Goal: Task Accomplishment & Management: Use online tool/utility

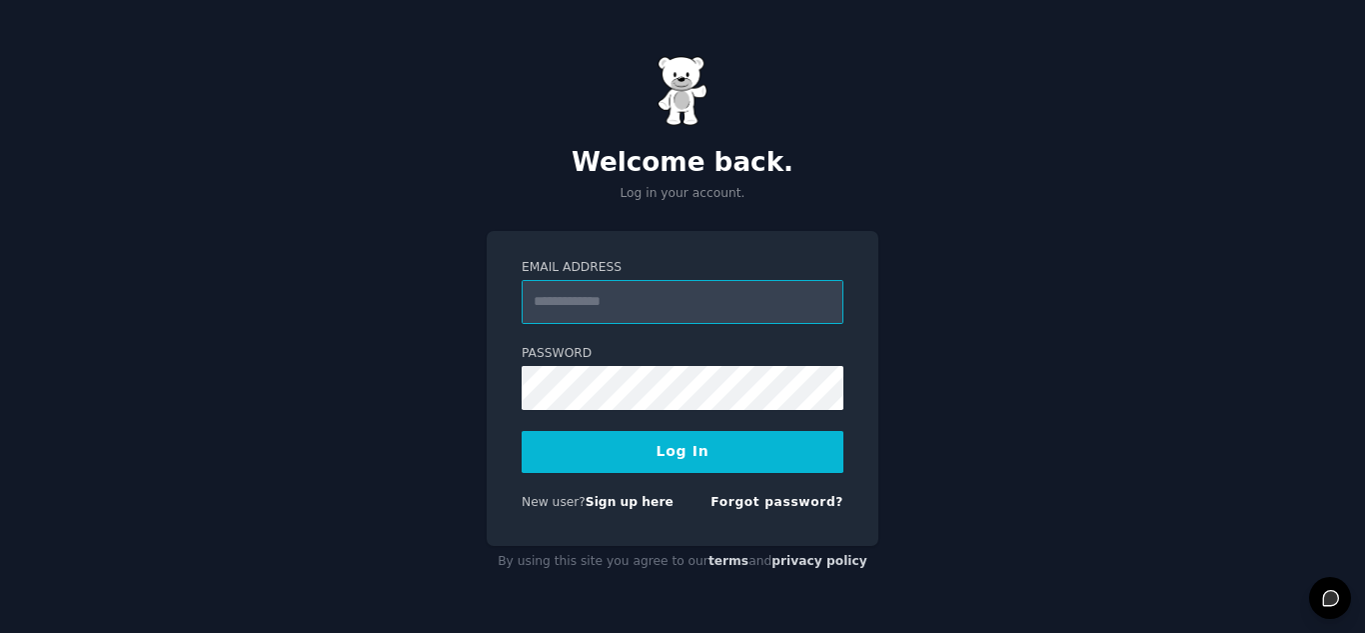
type input "**********"
click at [793, 454] on button "Log In" at bounding box center [683, 452] width 322 height 42
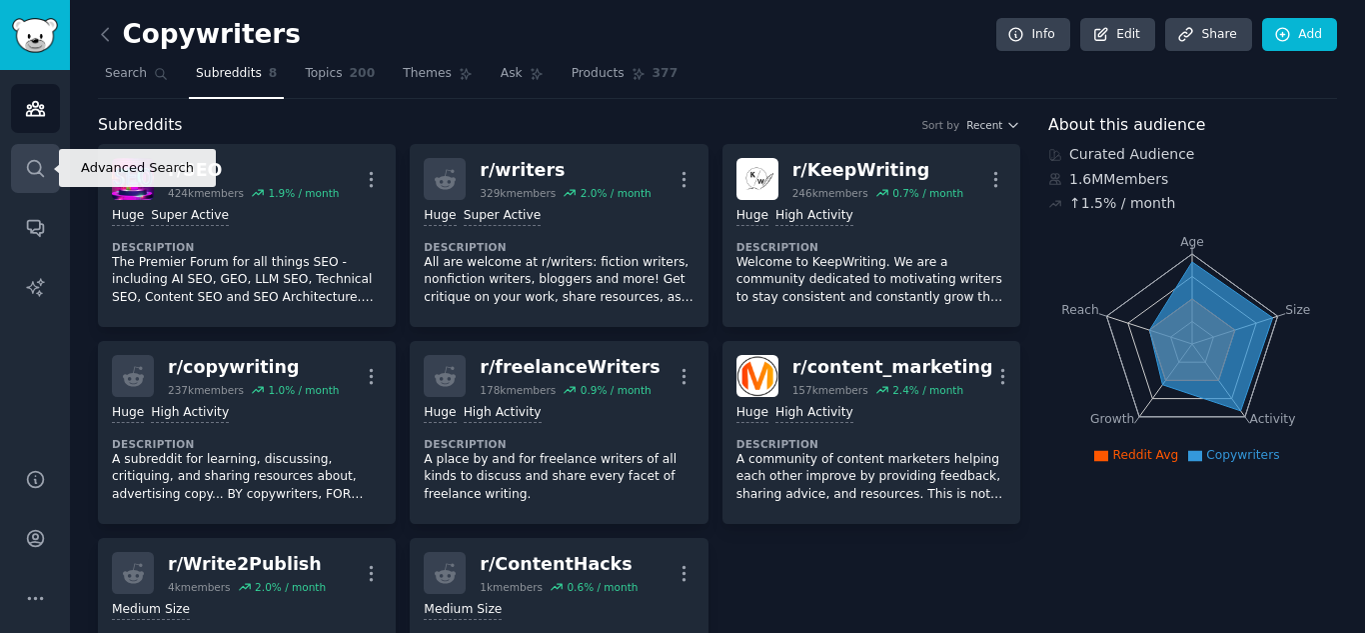
click at [42, 169] on icon "Sidebar" at bounding box center [35, 168] width 21 height 21
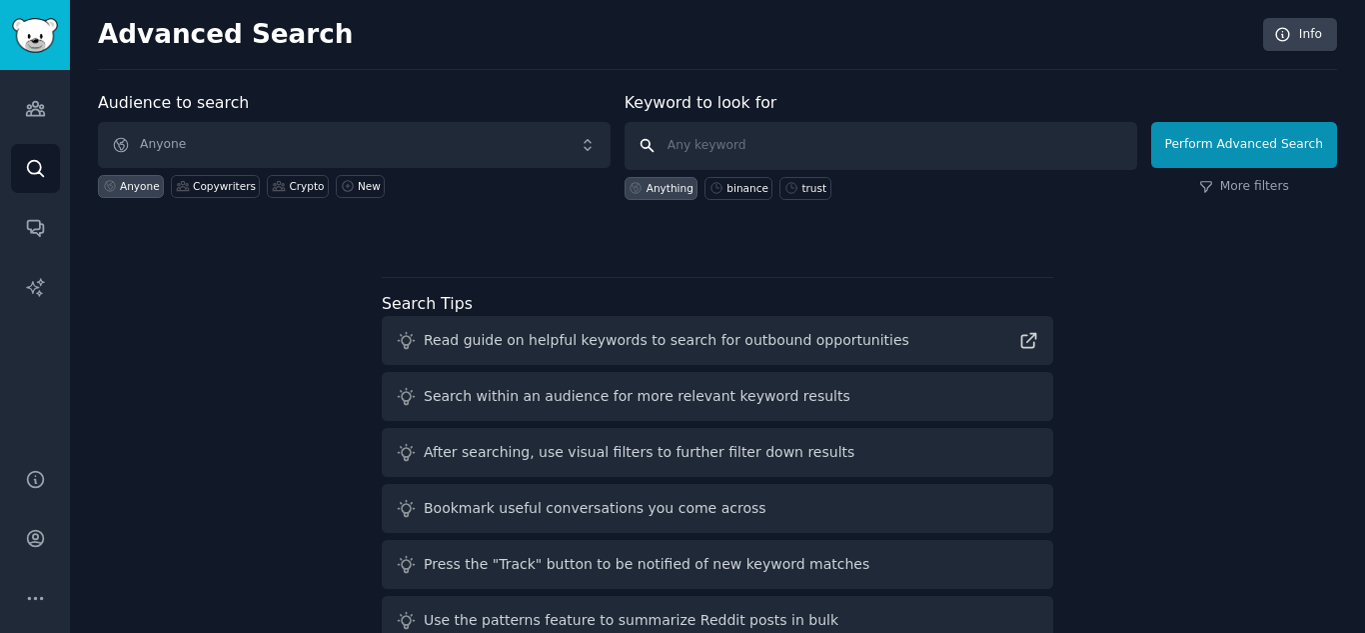
click at [686, 142] on input "text" at bounding box center [881, 146] width 513 height 48
paste input "r/MedicalDevices"
click at [681, 148] on input "r/MedicalDevices" at bounding box center [881, 146] width 513 height 48
type input "MedicalDevices"
click at [814, 143] on input "MedicalDevices" at bounding box center [881, 146] width 513 height 48
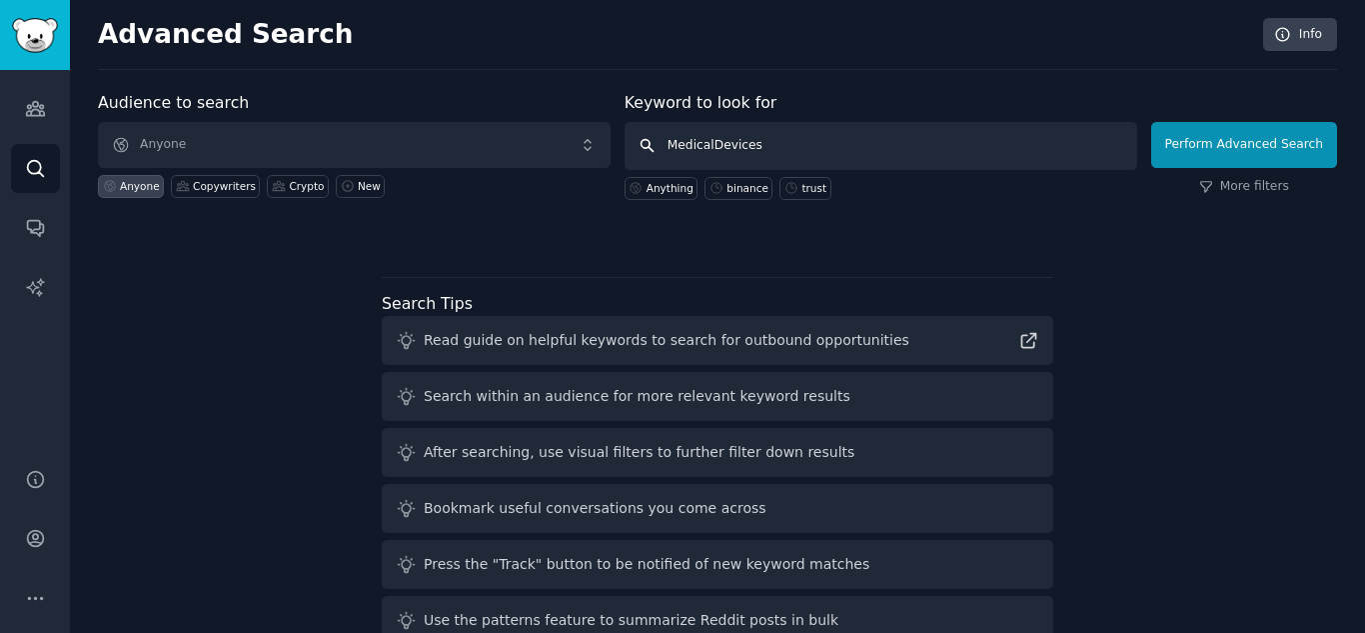
click button "Perform Advanced Search" at bounding box center [1244, 145] width 186 height 46
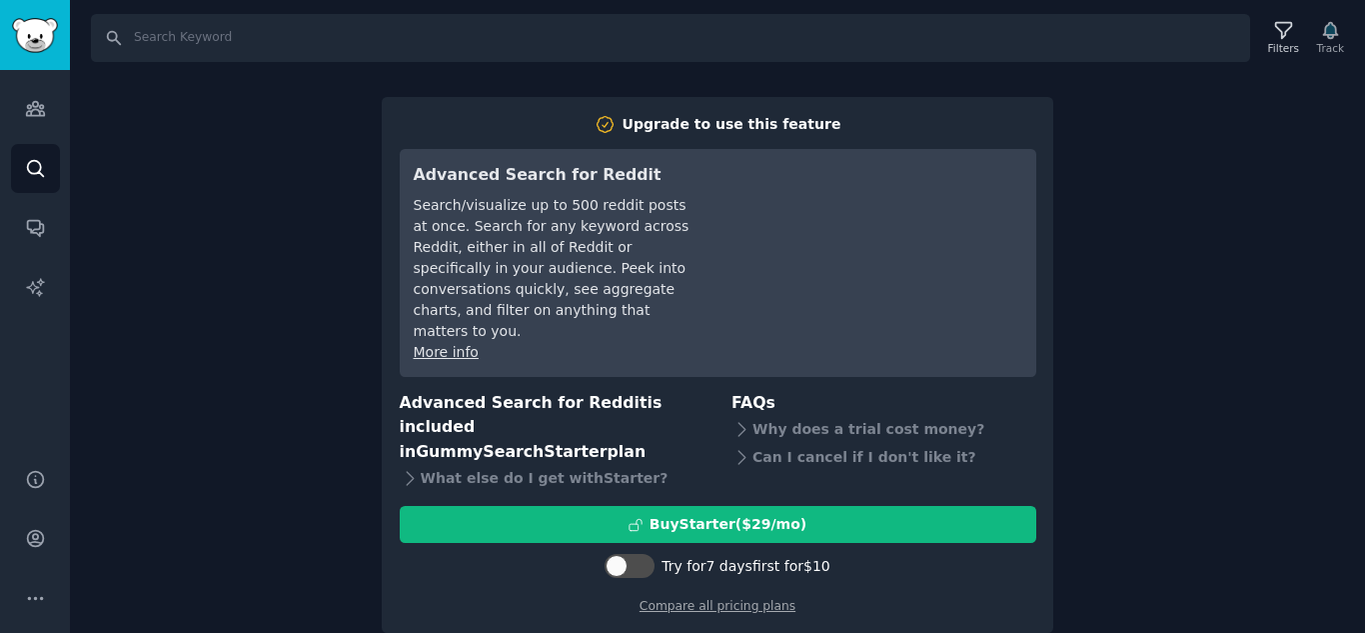
click at [1136, 411] on div "Search Filters Track Upgrade to use this feature Advanced Search for Reddit Sea…" at bounding box center [717, 316] width 1295 height 633
click at [41, 119] on link "Audiences" at bounding box center [35, 108] width 49 height 49
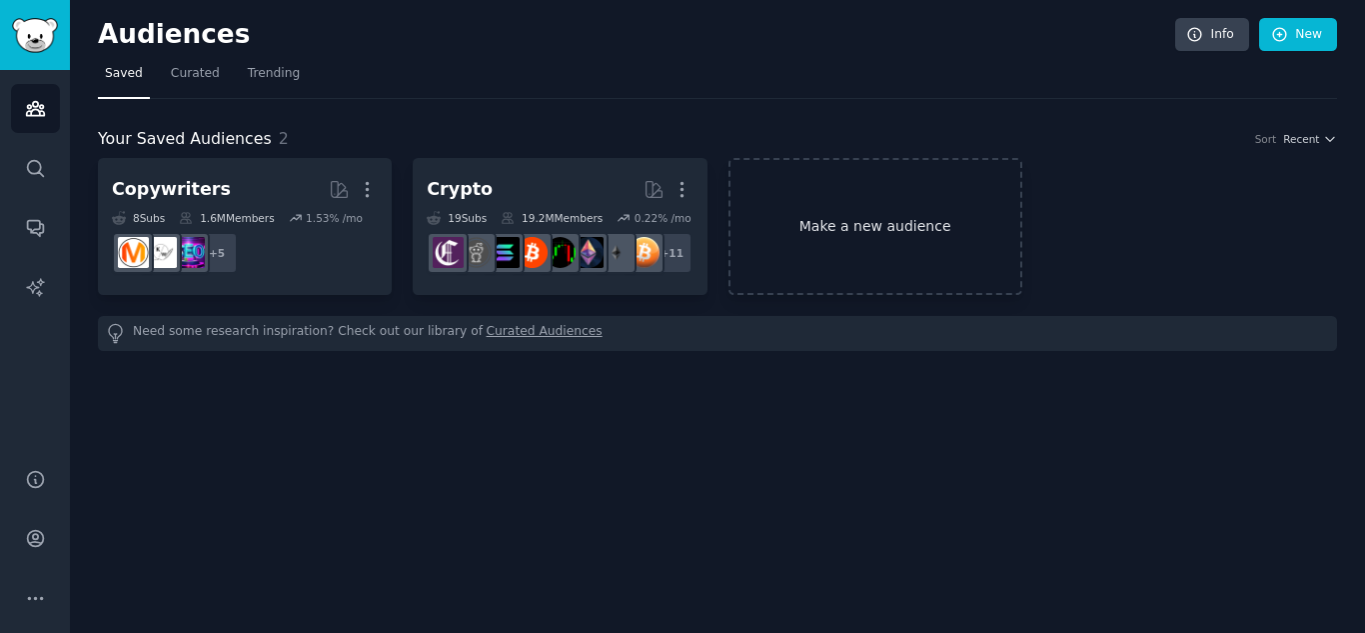
click at [854, 230] on link "Make a new audience" at bounding box center [876, 226] width 294 height 137
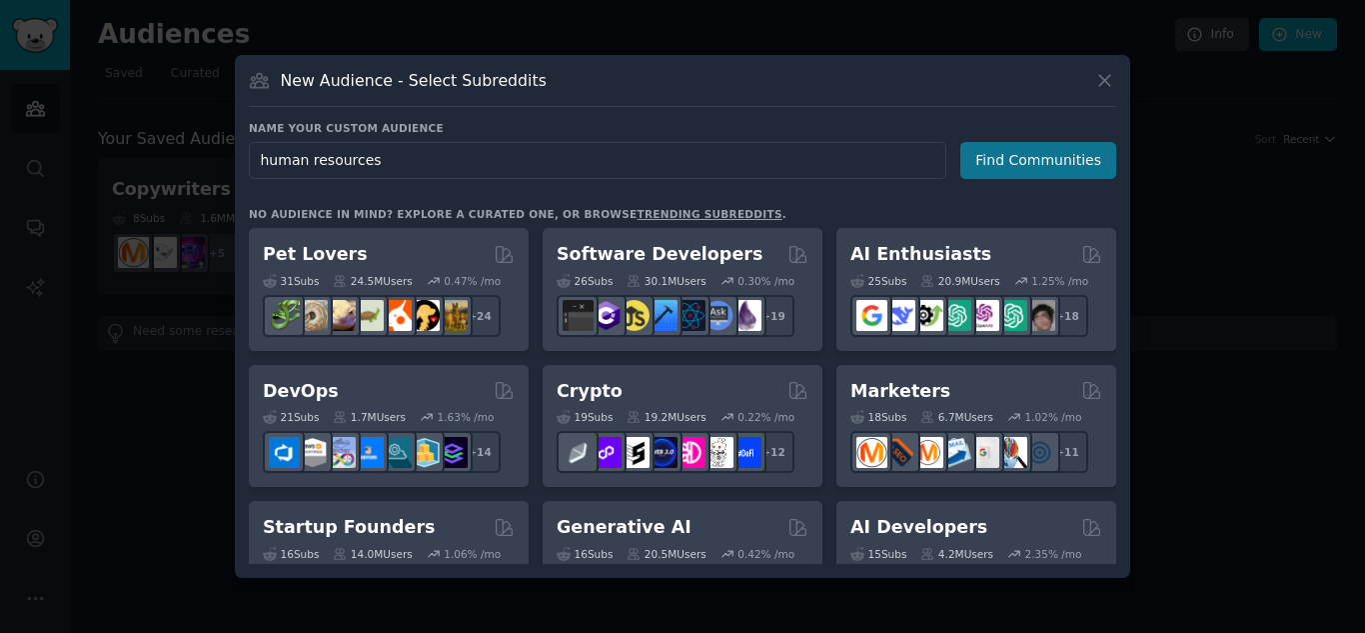
type input "human resources"
click at [994, 168] on button "Find Communities" at bounding box center [1039, 160] width 156 height 37
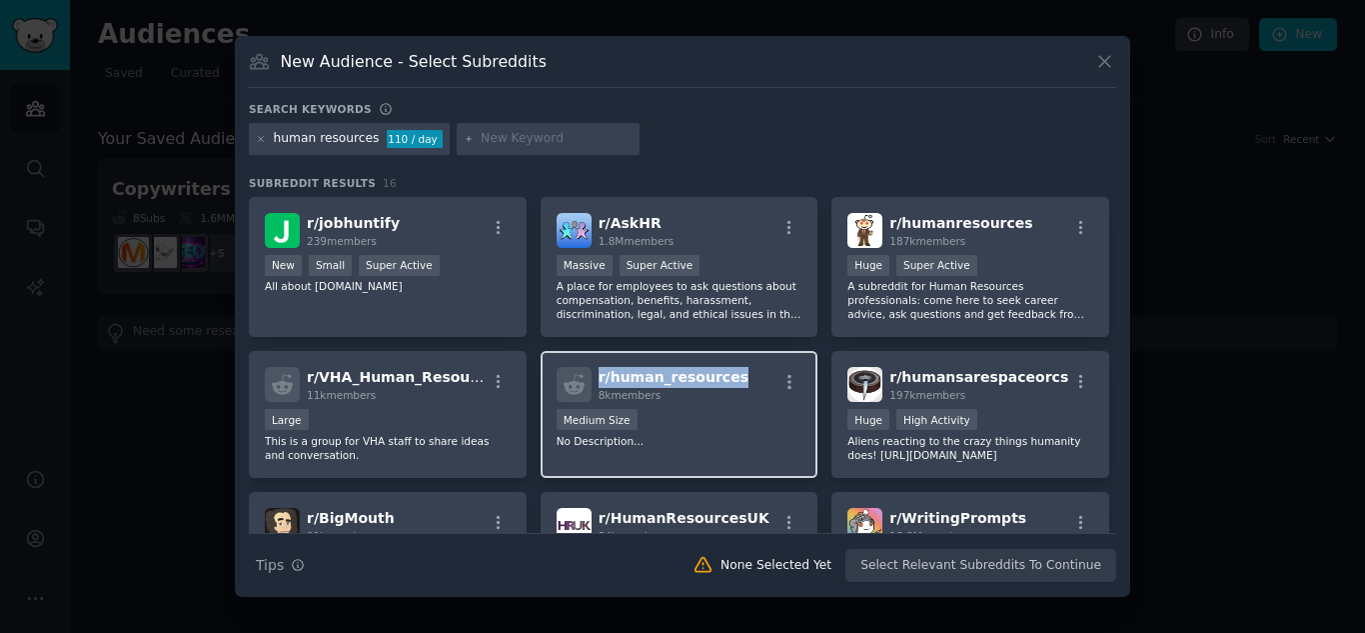
drag, startPoint x: 732, startPoint y: 377, endPoint x: 601, endPoint y: 382, distance: 131.0
click at [599, 383] on div "r/ human_resources 8k members" at bounding box center [680, 384] width 246 height 35
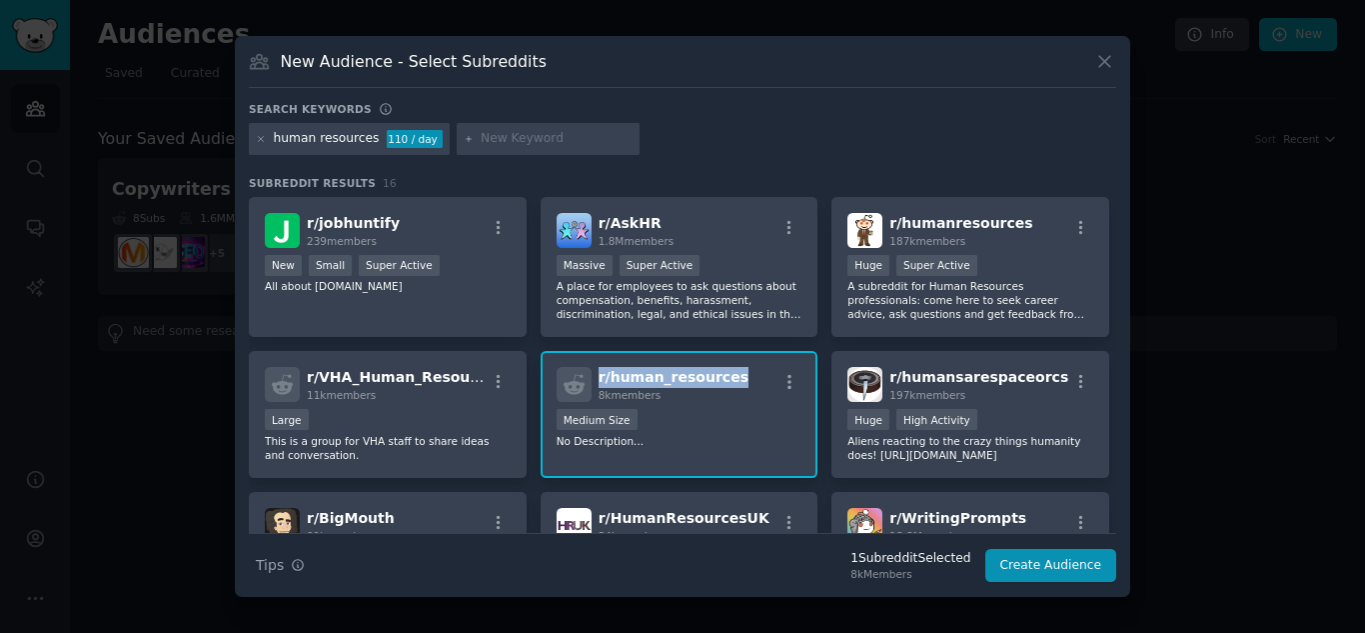
copy span "r/ human_resources"
